Goal: Task Accomplishment & Management: Use online tool/utility

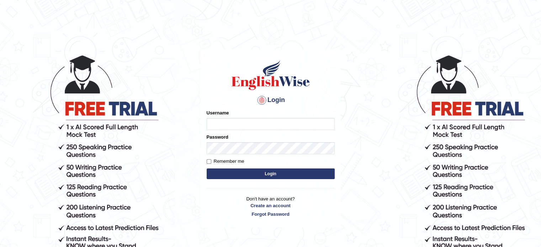
type input "anitarani2024"
click at [265, 177] on button "Login" at bounding box center [271, 174] width 128 height 11
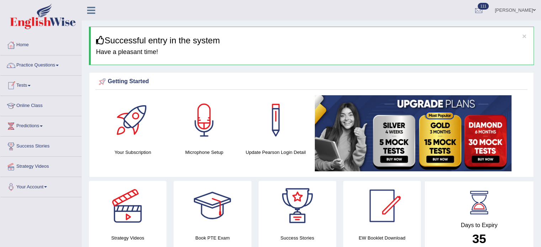
click at [23, 85] on link "Tests" at bounding box center [40, 85] width 81 height 18
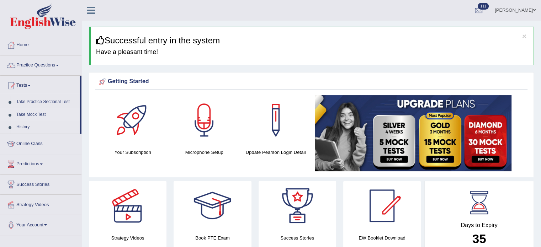
click at [41, 116] on link "Take Mock Test" at bounding box center [46, 115] width 67 height 13
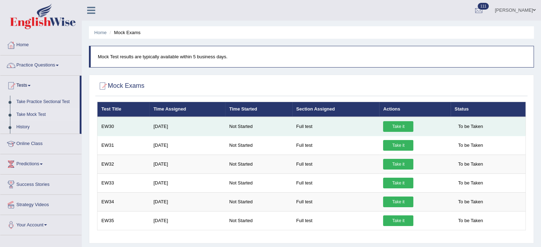
drag, startPoint x: 0, startPoint y: 0, endPoint x: 389, endPoint y: 127, distance: 408.8
click at [389, 127] on link "Take it" at bounding box center [398, 126] width 30 height 11
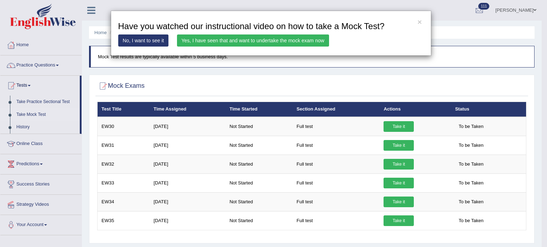
click at [278, 38] on link "Yes, I have seen that and want to undertake the mock exam now" at bounding box center [253, 41] width 152 height 12
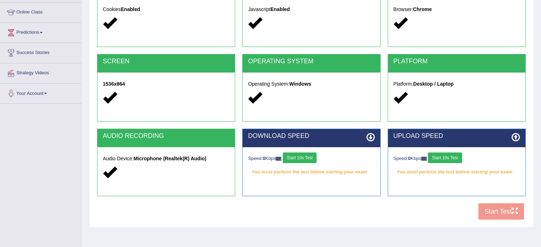
scroll to position [95, 0]
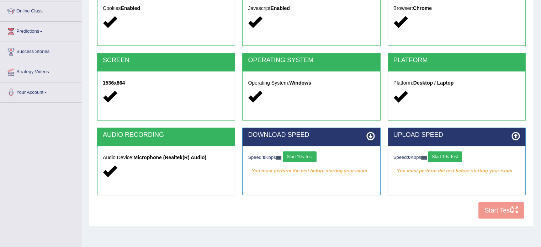
click at [309, 159] on button "Start 10s Test" at bounding box center [300, 157] width 34 height 11
click at [452, 157] on button "Start 10s Test" at bounding box center [445, 157] width 34 height 11
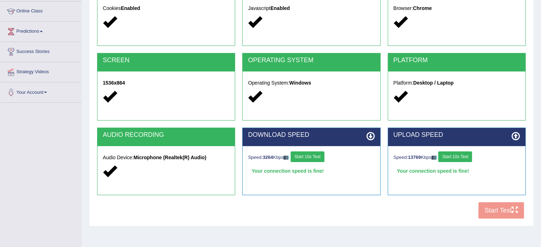
click at [467, 159] on button "Start 10s Test" at bounding box center [456, 157] width 34 height 11
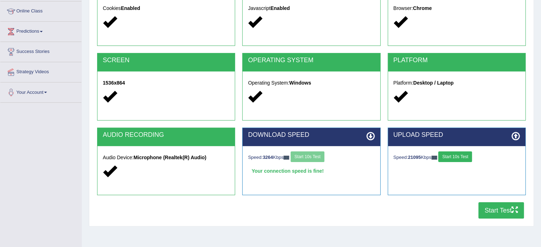
click at [494, 215] on button "Start Test" at bounding box center [502, 211] width 46 height 16
click at [497, 214] on button "Start Test" at bounding box center [502, 211] width 46 height 16
